Goal: Information Seeking & Learning: Learn about a topic

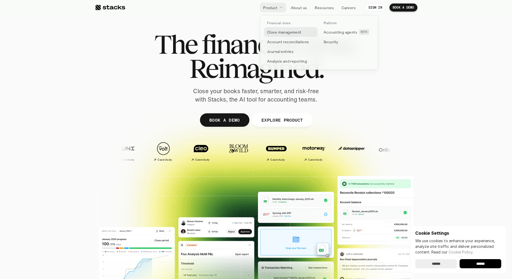
click at [280, 30] on p "Close management" at bounding box center [284, 32] width 34 height 6
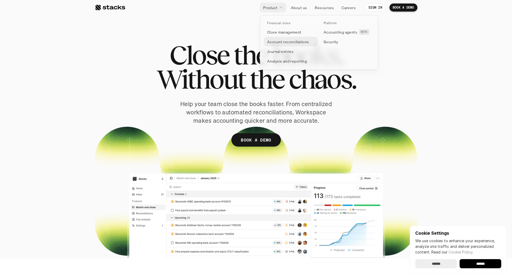
click at [283, 43] on p "Account reconciliations" at bounding box center [288, 42] width 42 height 6
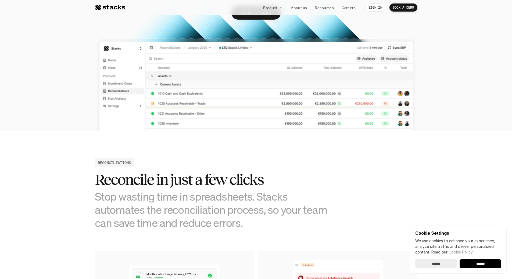
scroll to position [81, 0]
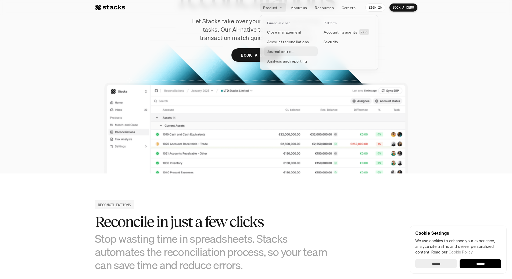
click at [273, 53] on p "Journal entries" at bounding box center [280, 52] width 26 height 6
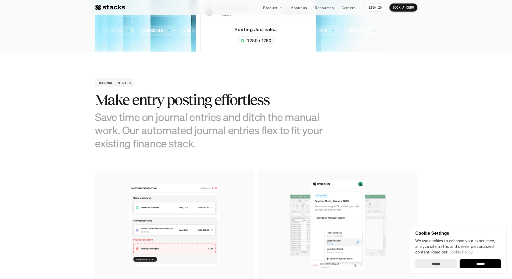
scroll to position [188, 0]
